Goal: Task Accomplishment & Management: Manage account settings

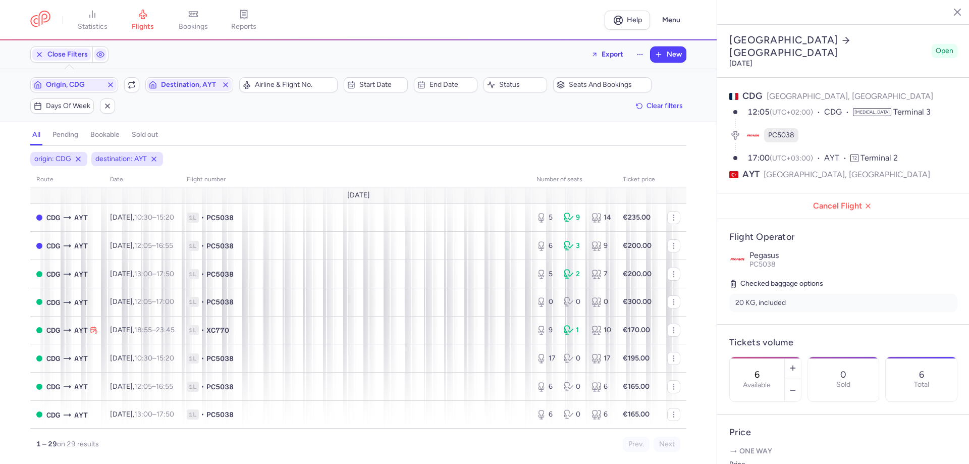
select select "days"
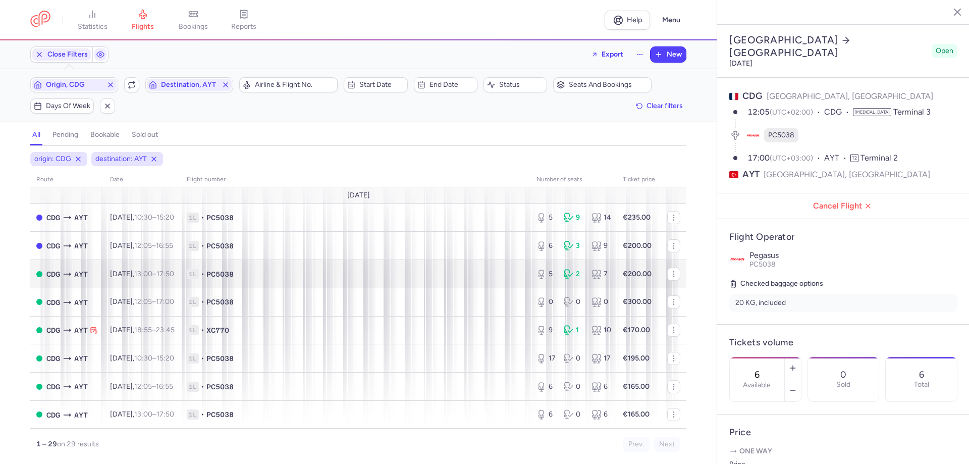
scroll to position [151, 0]
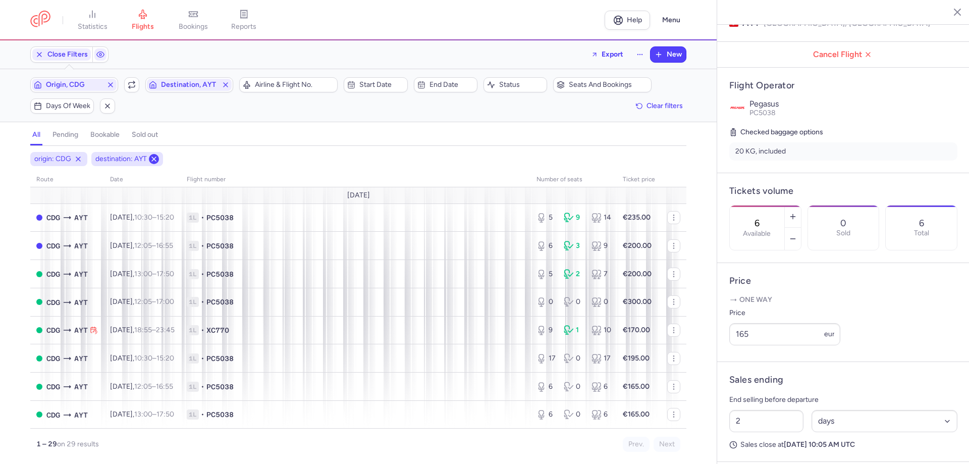
click at [155, 161] on icon at bounding box center [154, 159] width 8 height 8
click at [79, 159] on line at bounding box center [78, 159] width 4 height 4
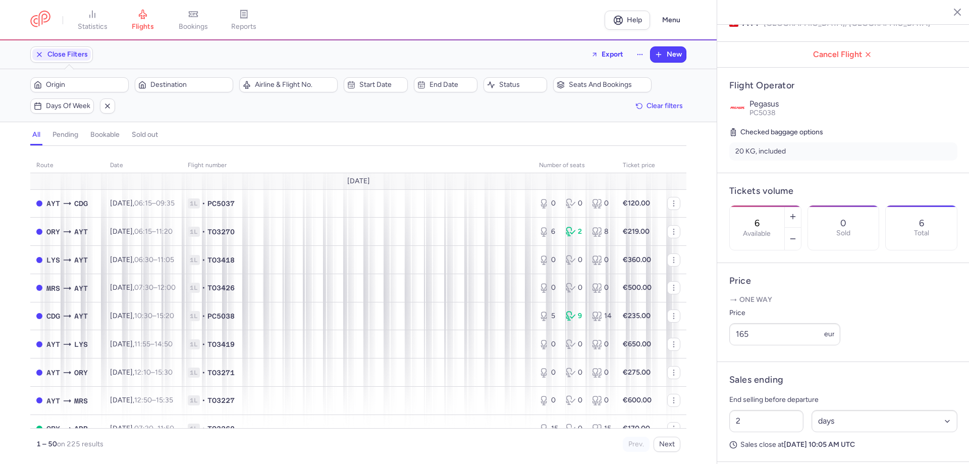
click at [106, 137] on h4 "bookable" at bounding box center [104, 134] width 29 height 9
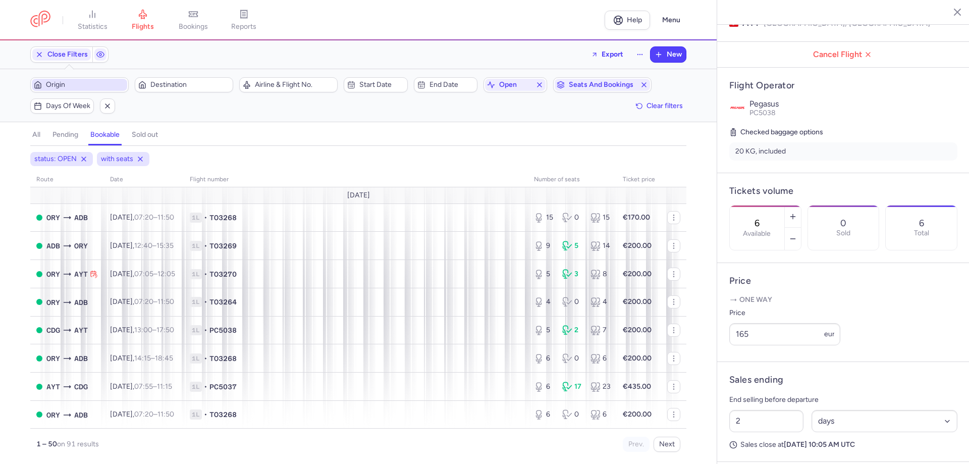
click at [87, 84] on span "Origin" at bounding box center [85, 85] width 79 height 8
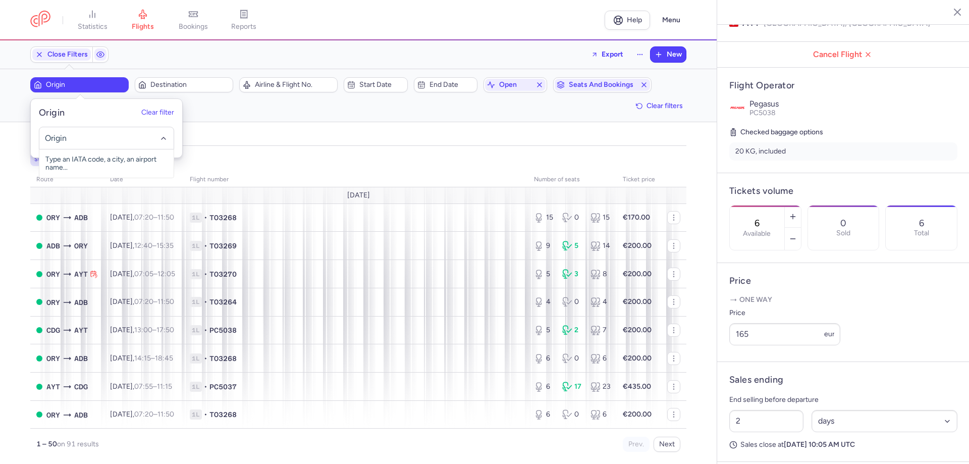
click at [95, 139] on input "-searchbox" at bounding box center [107, 138] width 124 height 11
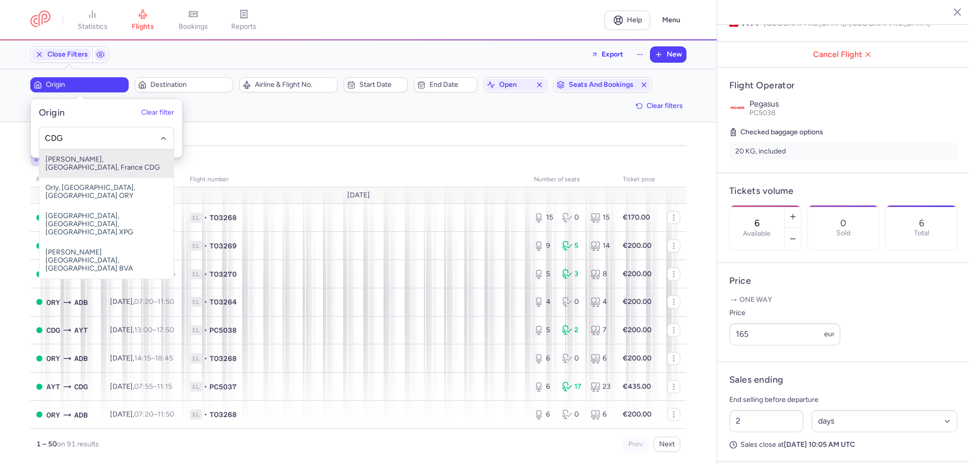
click at [108, 159] on span "[PERSON_NAME], [GEOGRAPHIC_DATA], France CDG" at bounding box center [106, 163] width 134 height 28
type input "CDG"
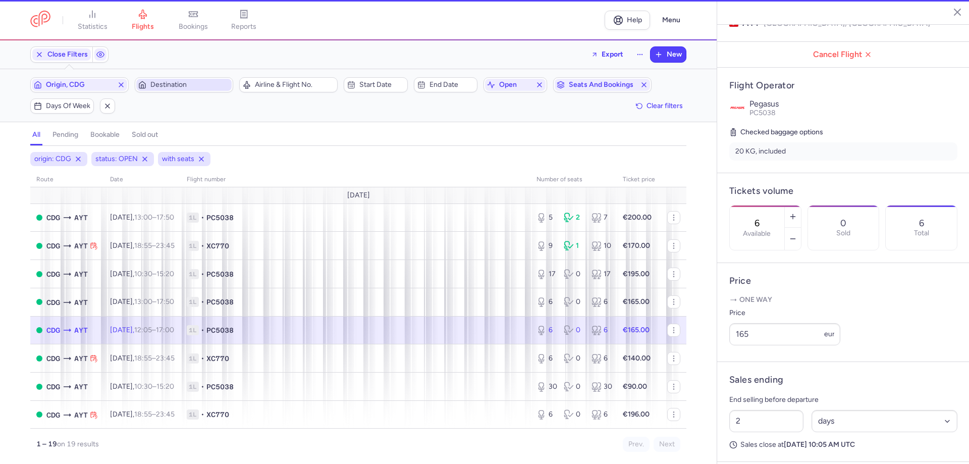
click at [153, 83] on span "Destination" at bounding box center [189, 85] width 79 height 8
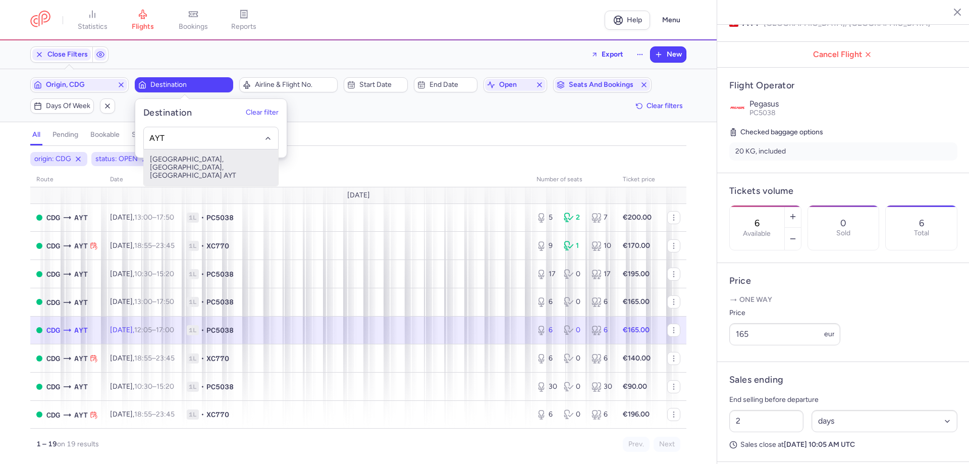
click at [185, 159] on span "[GEOGRAPHIC_DATA], [GEOGRAPHIC_DATA], [GEOGRAPHIC_DATA] AYT" at bounding box center [211, 167] width 134 height 36
type input "AYT"
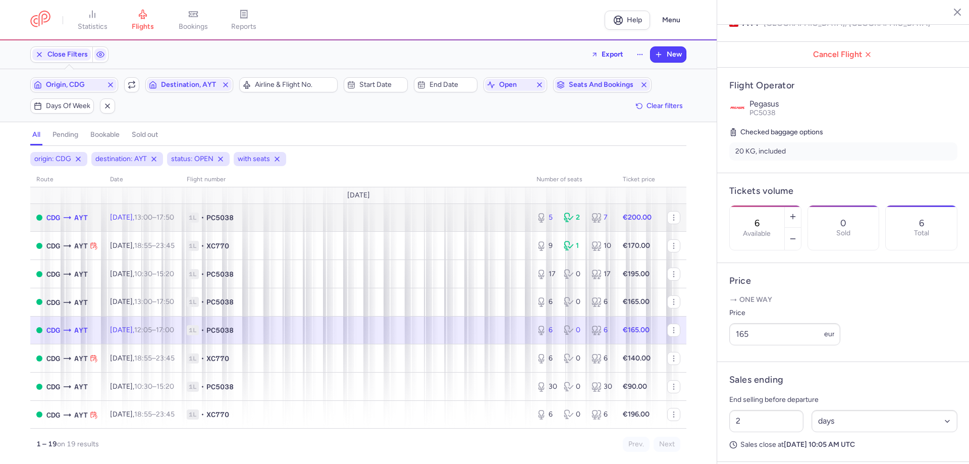
click at [317, 221] on span "1L • PC5038" at bounding box center [355, 217] width 337 height 10
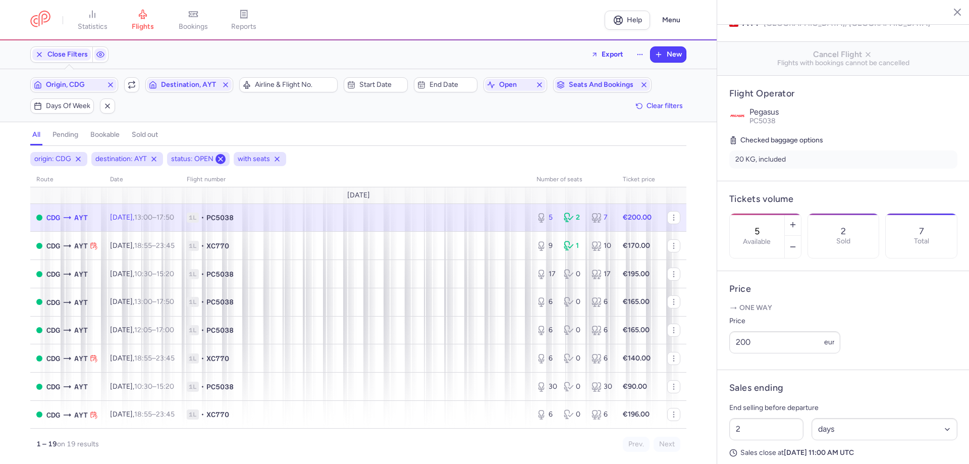
click at [221, 154] on button at bounding box center [220, 159] width 10 height 10
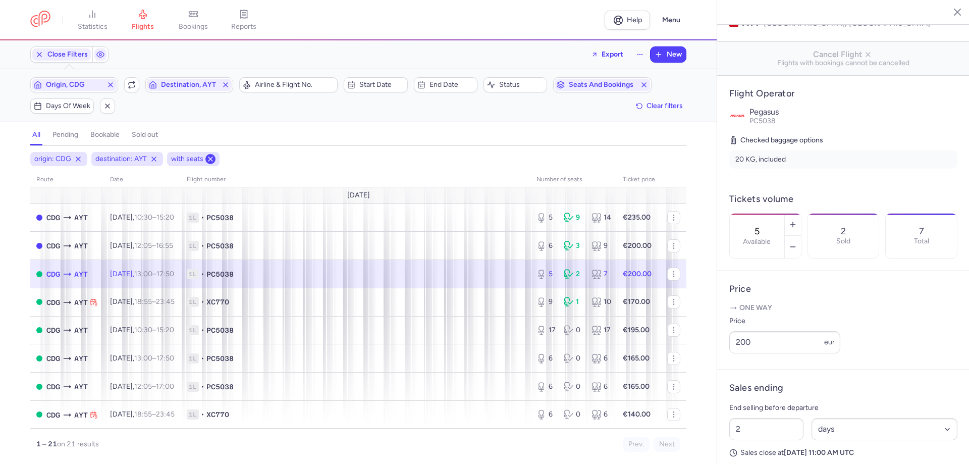
click at [214, 159] on button at bounding box center [210, 159] width 10 height 10
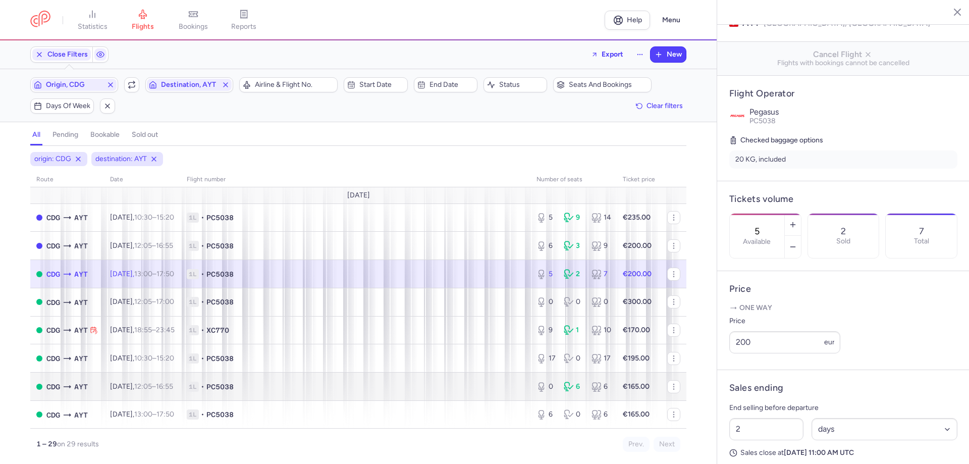
scroll to position [101, 0]
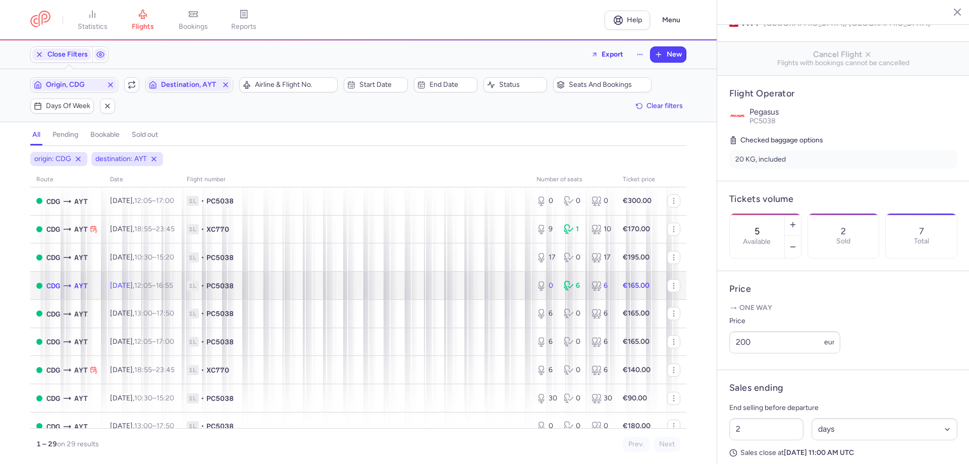
click at [173, 285] on time "16:55 +0" at bounding box center [164, 285] width 17 height 9
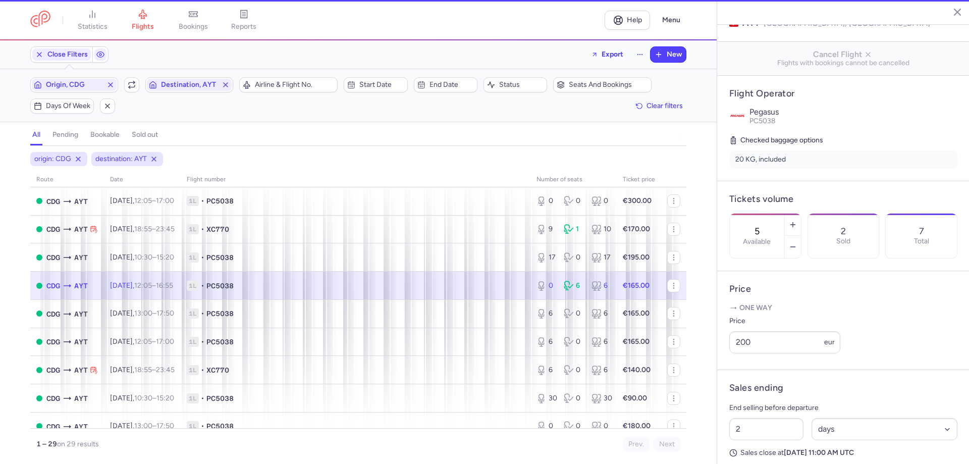
type input "0"
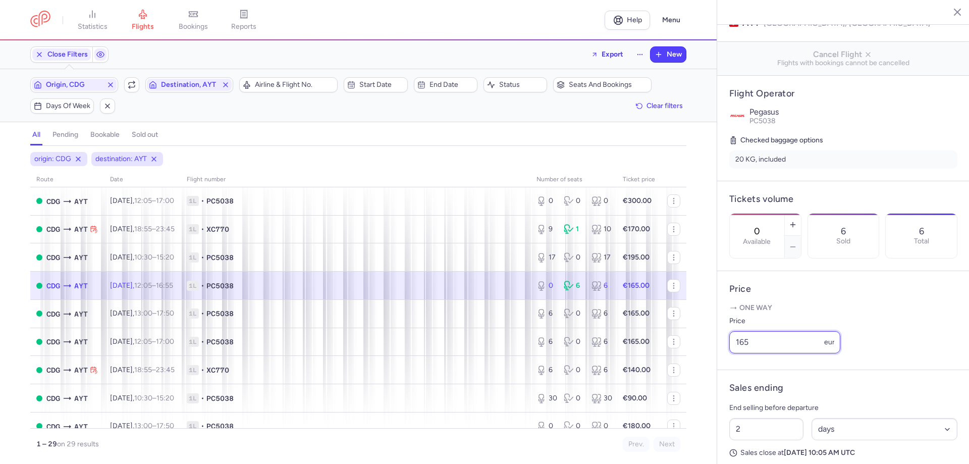
drag, startPoint x: 742, startPoint y: 353, endPoint x: 727, endPoint y: 353, distance: 15.1
click at [727, 353] on article "Price One way Price 165 eur" at bounding box center [843, 320] width 252 height 99
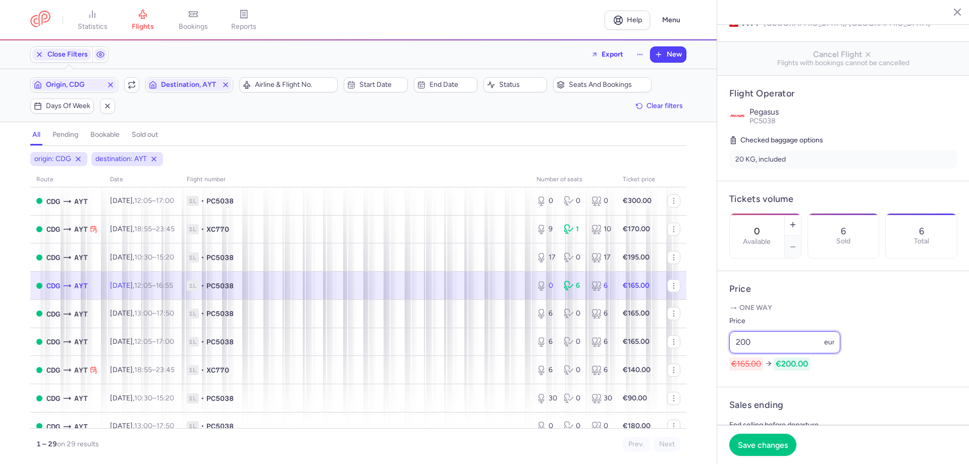
type input "200"
drag, startPoint x: 515, startPoint y: 279, endPoint x: 556, endPoint y: 287, distance: 42.0
click at [616, 280] on td "1L • PC5038" at bounding box center [638, 285] width 44 height 28
click at [801, 213] on button "button" at bounding box center [792, 224] width 16 height 22
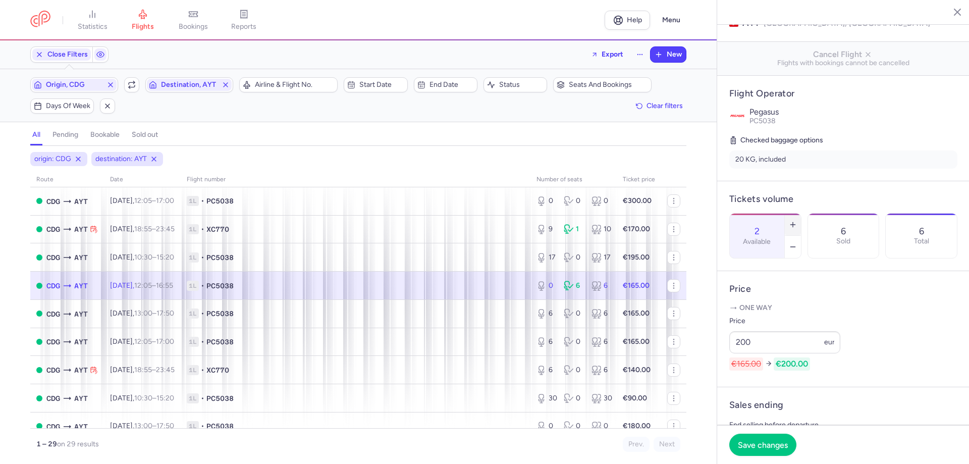
click at [801, 213] on button "button" at bounding box center [792, 224] width 16 height 22
type input "6"
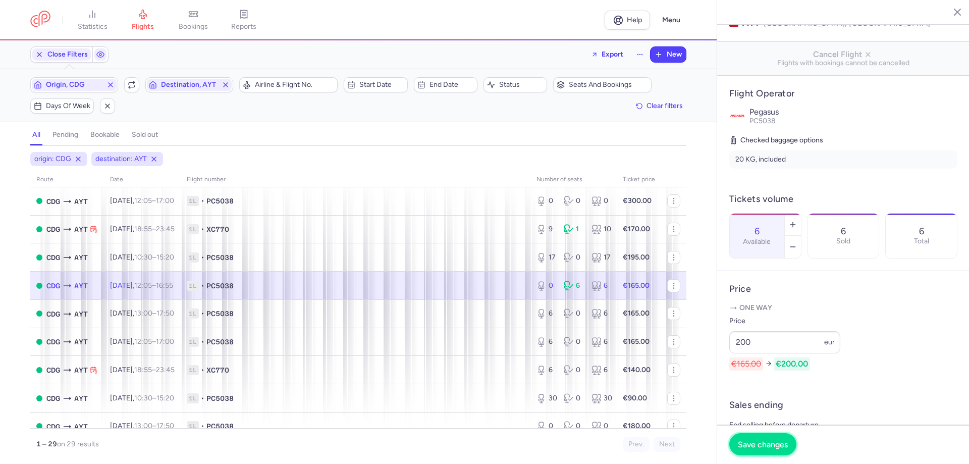
click at [758, 445] on span "Save changes" at bounding box center [762, 443] width 50 height 9
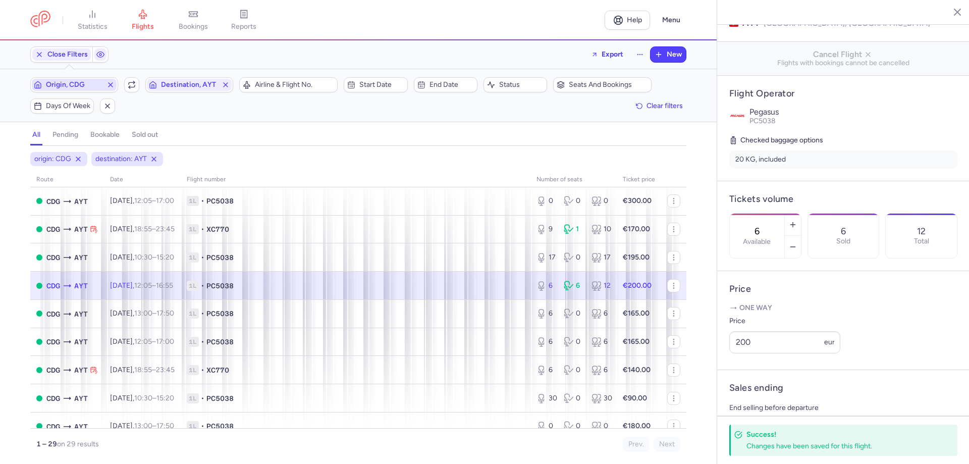
click at [68, 82] on span "Origin, CDG" at bounding box center [74, 85] width 56 height 8
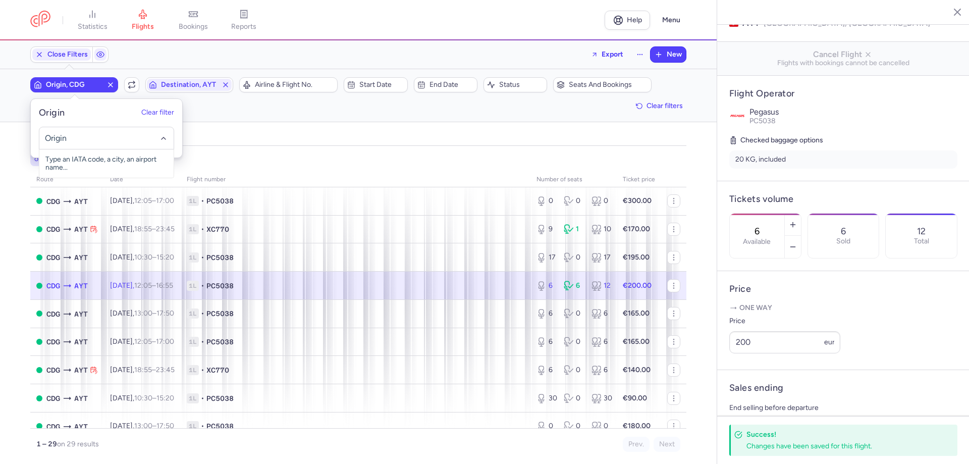
click at [76, 134] on input "-searchbox" at bounding box center [107, 138] width 124 height 11
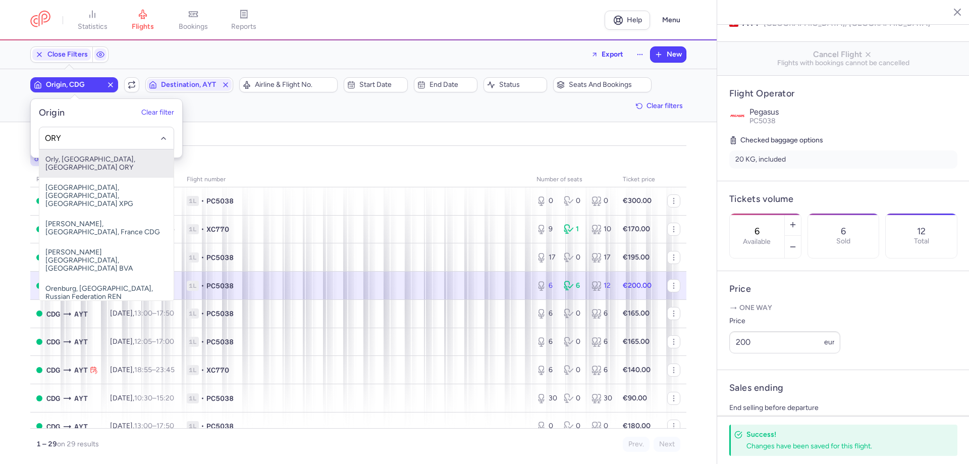
click at [94, 157] on span "Orly, [GEOGRAPHIC_DATA], [GEOGRAPHIC_DATA] ORY" at bounding box center [106, 163] width 134 height 28
type input "ORY"
